Goal: Navigation & Orientation: Find specific page/section

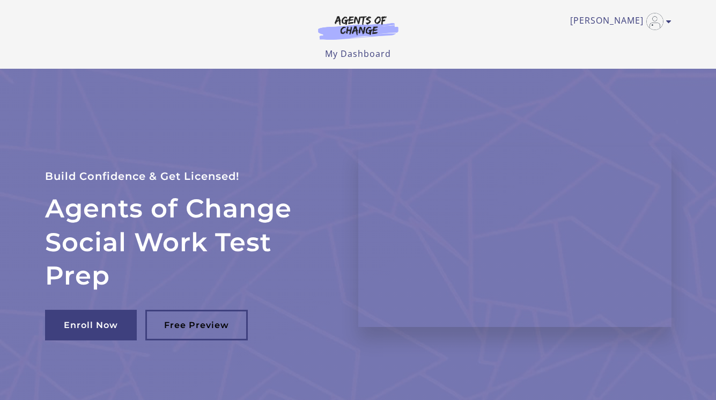
click at [623, 22] on link "[PERSON_NAME]" at bounding box center [618, 21] width 96 height 17
click at [606, 39] on link "My Account" at bounding box center [627, 39] width 94 height 18
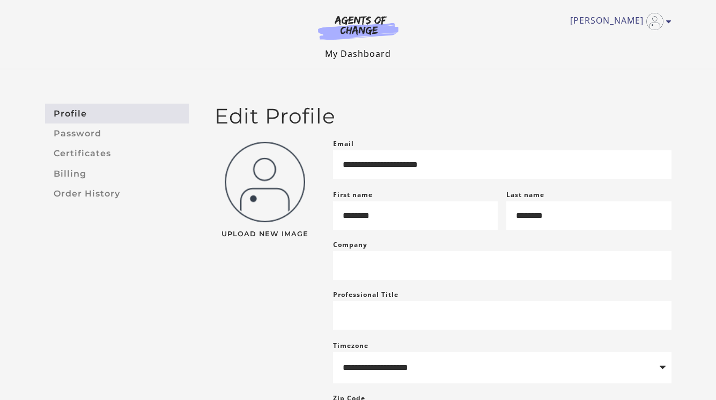
click at [382, 54] on link "My Dashboard" at bounding box center [358, 54] width 66 height 12
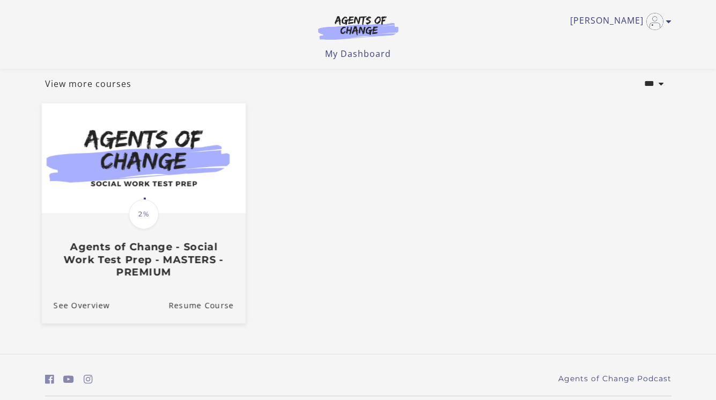
scroll to position [60, 0]
